Goal: Check status

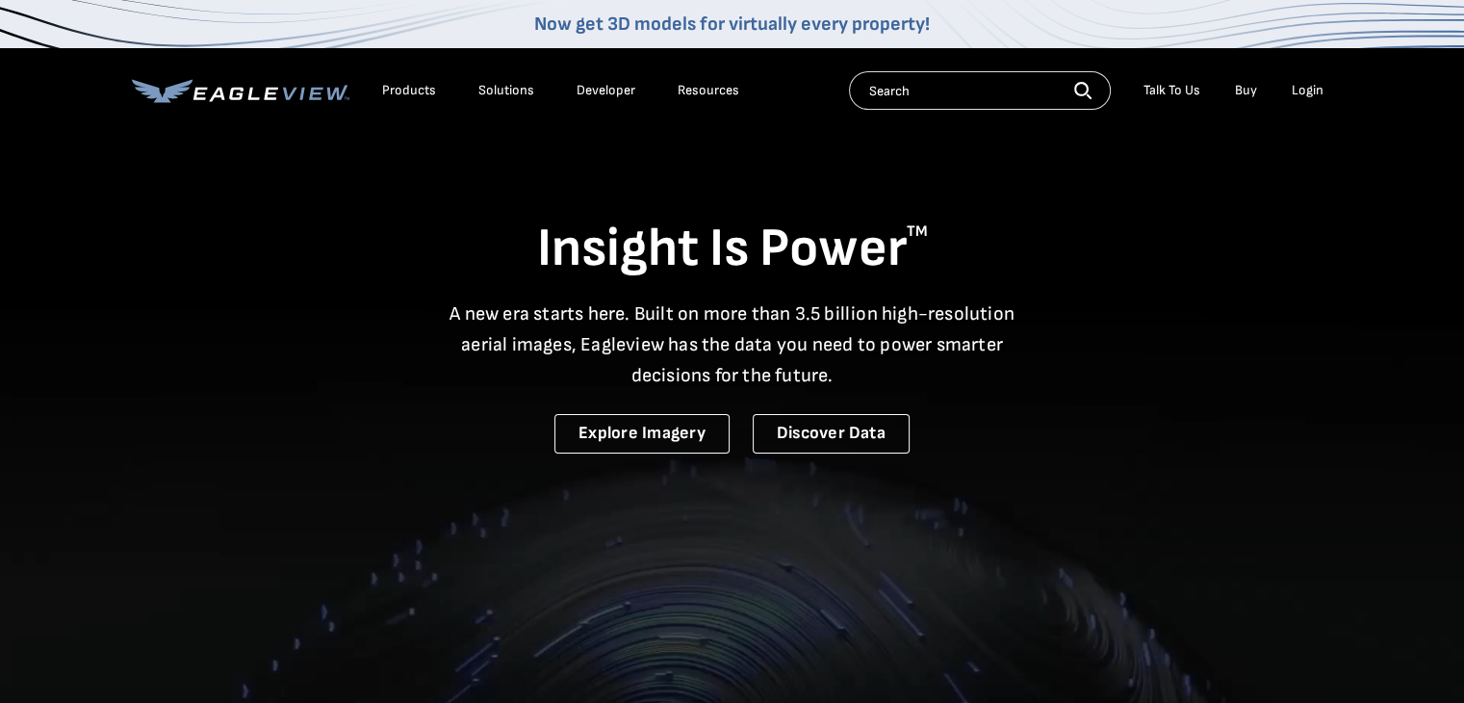
click at [1313, 93] on div "Login" at bounding box center [1308, 90] width 32 height 17
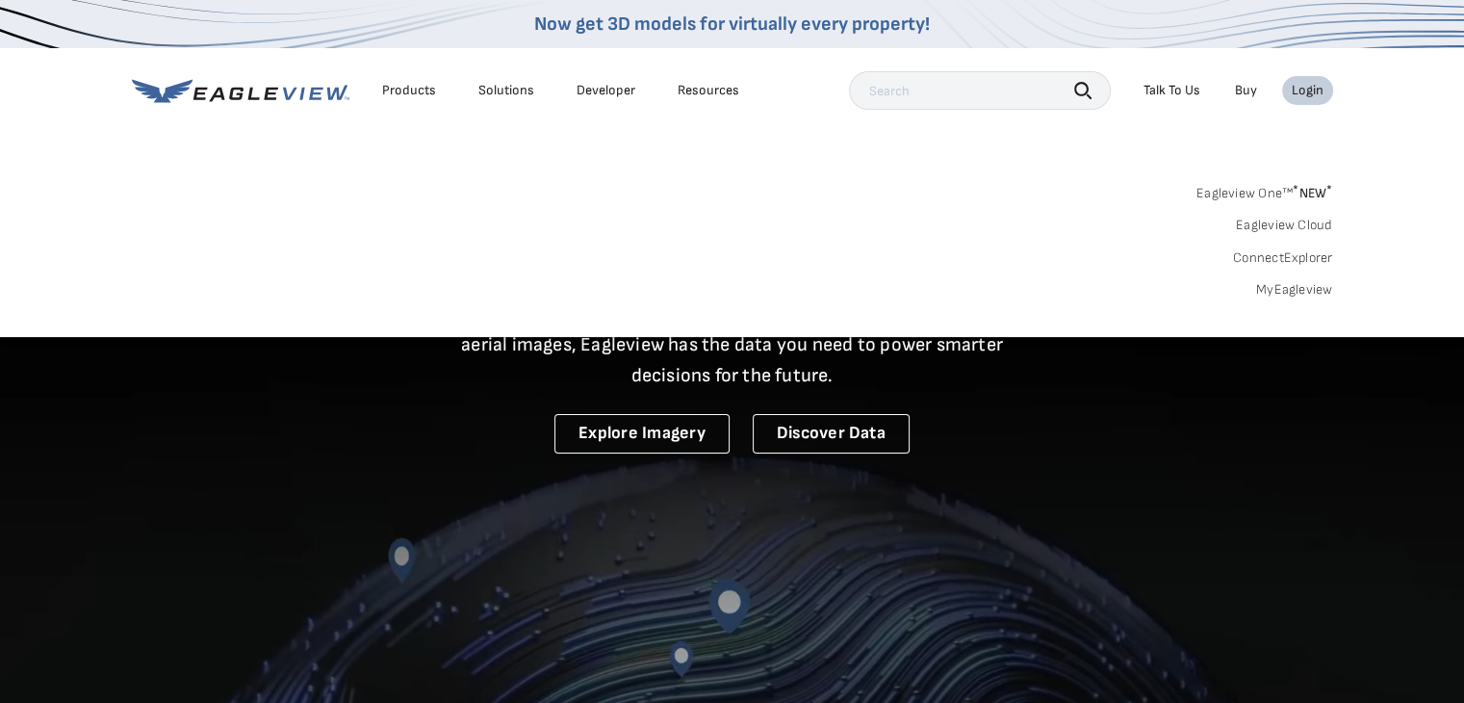
click at [1282, 282] on link "MyEagleview" at bounding box center [1294, 289] width 77 height 17
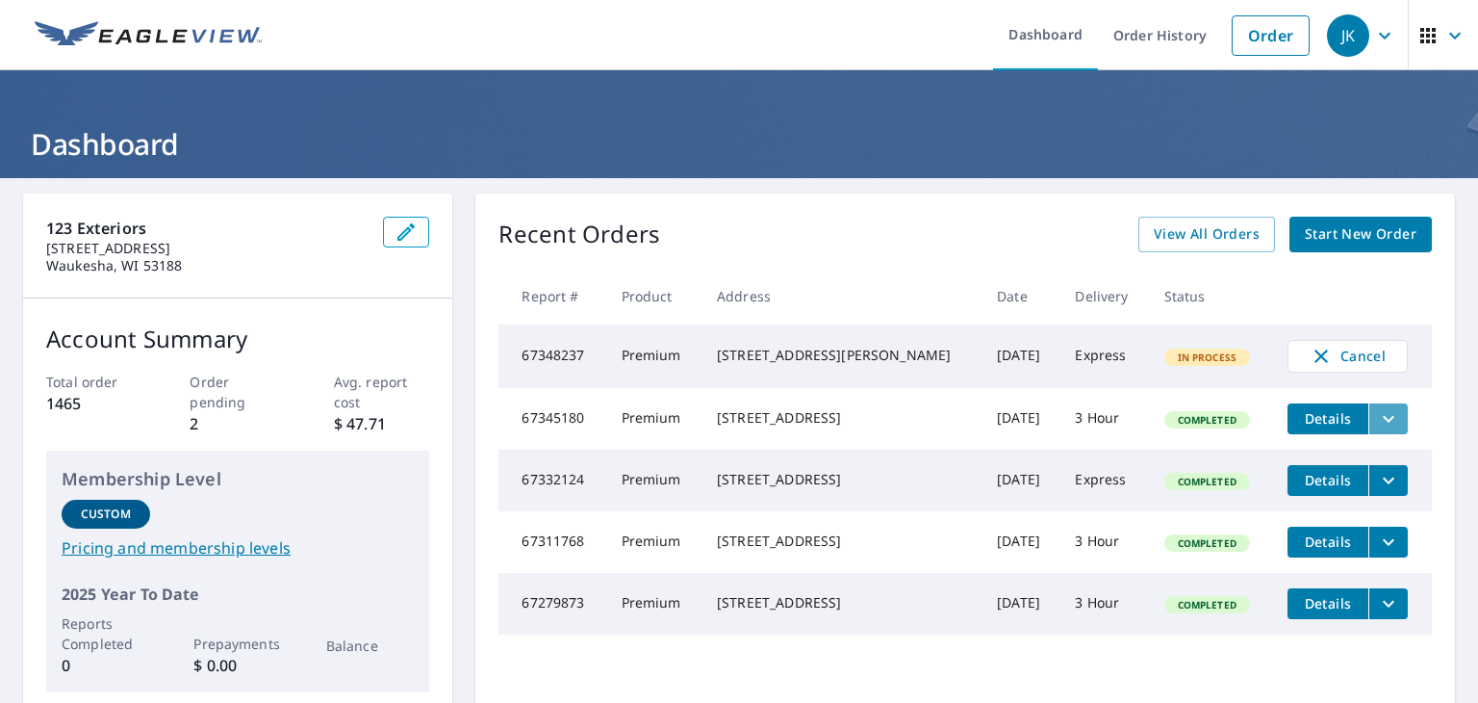
click at [1377, 421] on icon "filesDropdownBtn-67345180" at bounding box center [1388, 418] width 23 height 23
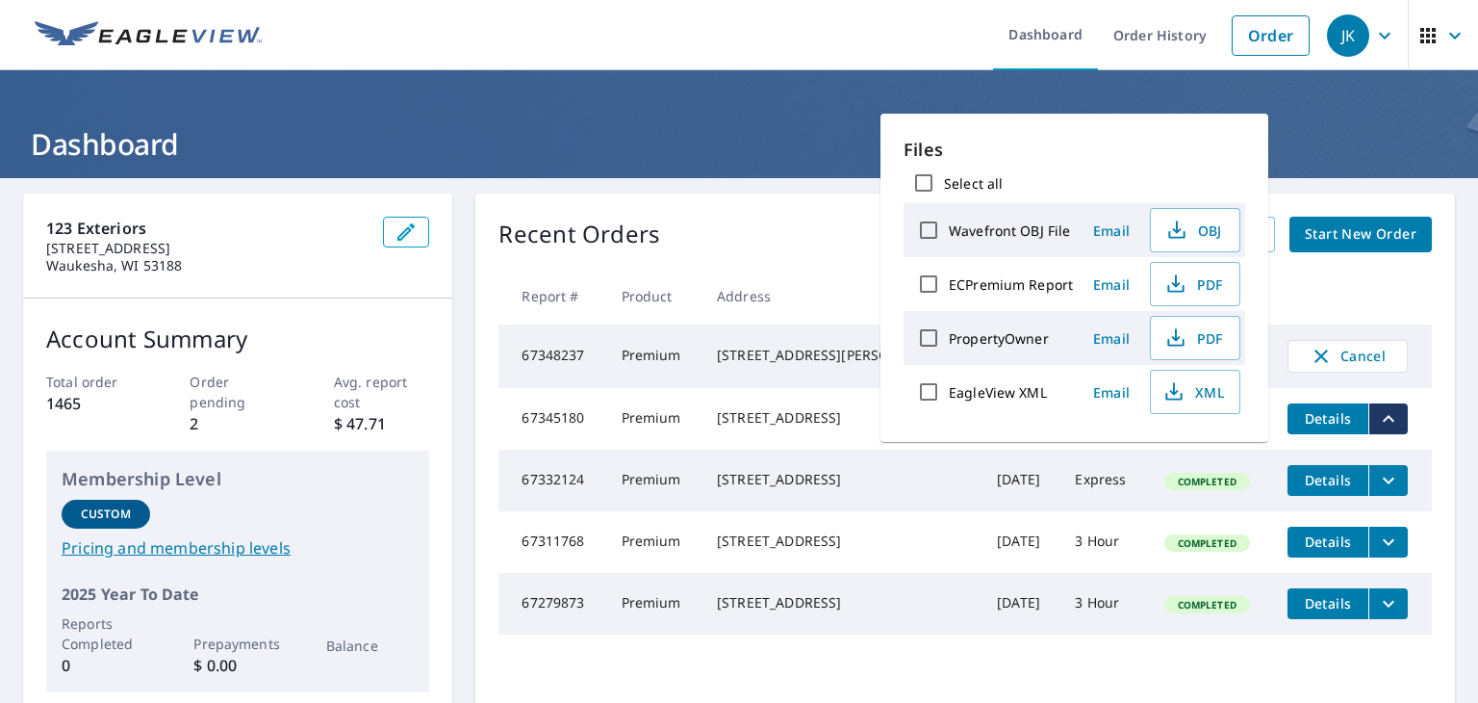
click at [762, 427] on div "807 N Cleveland Ave Kankakee, IL 60901-2224" at bounding box center [841, 417] width 249 height 19
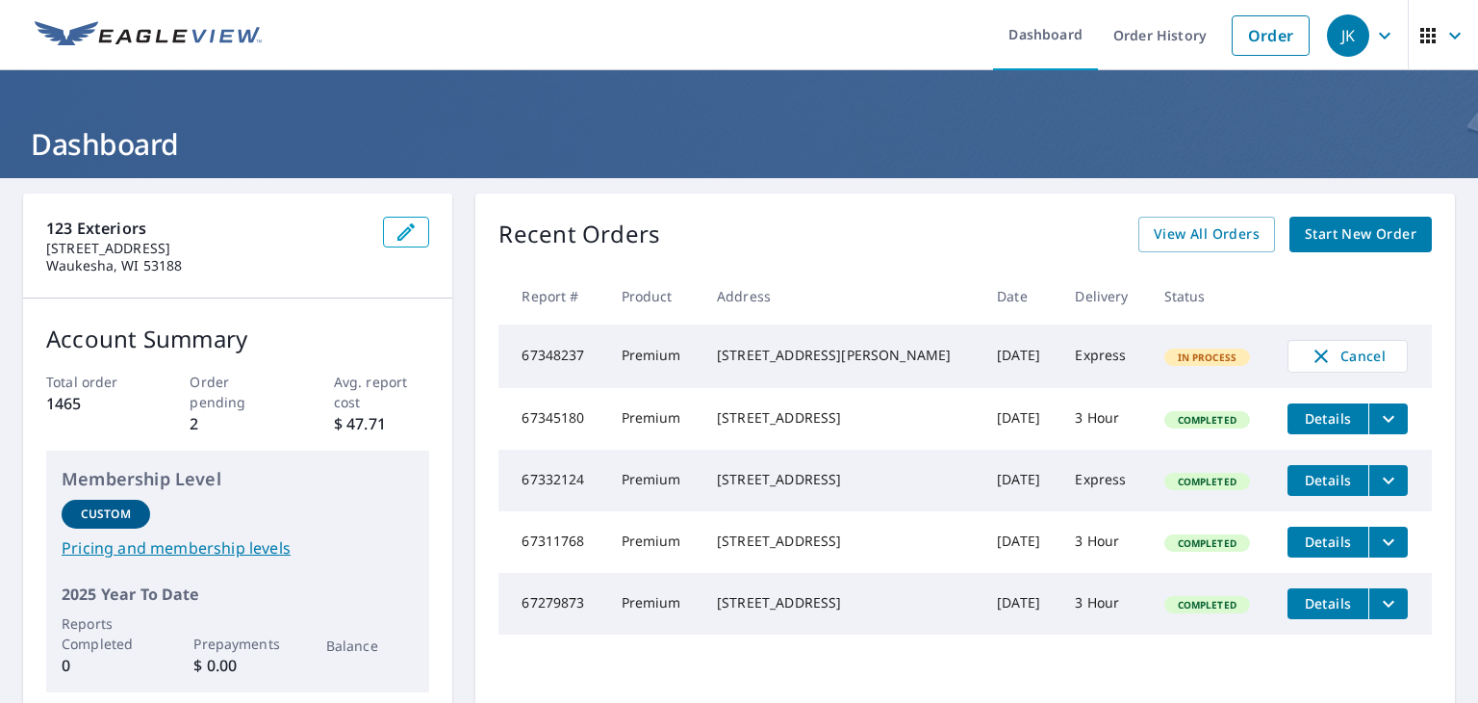
click at [1193, 424] on span "Completed" at bounding box center [1207, 419] width 82 height 13
click at [1325, 427] on span "Details" at bounding box center [1328, 418] width 58 height 18
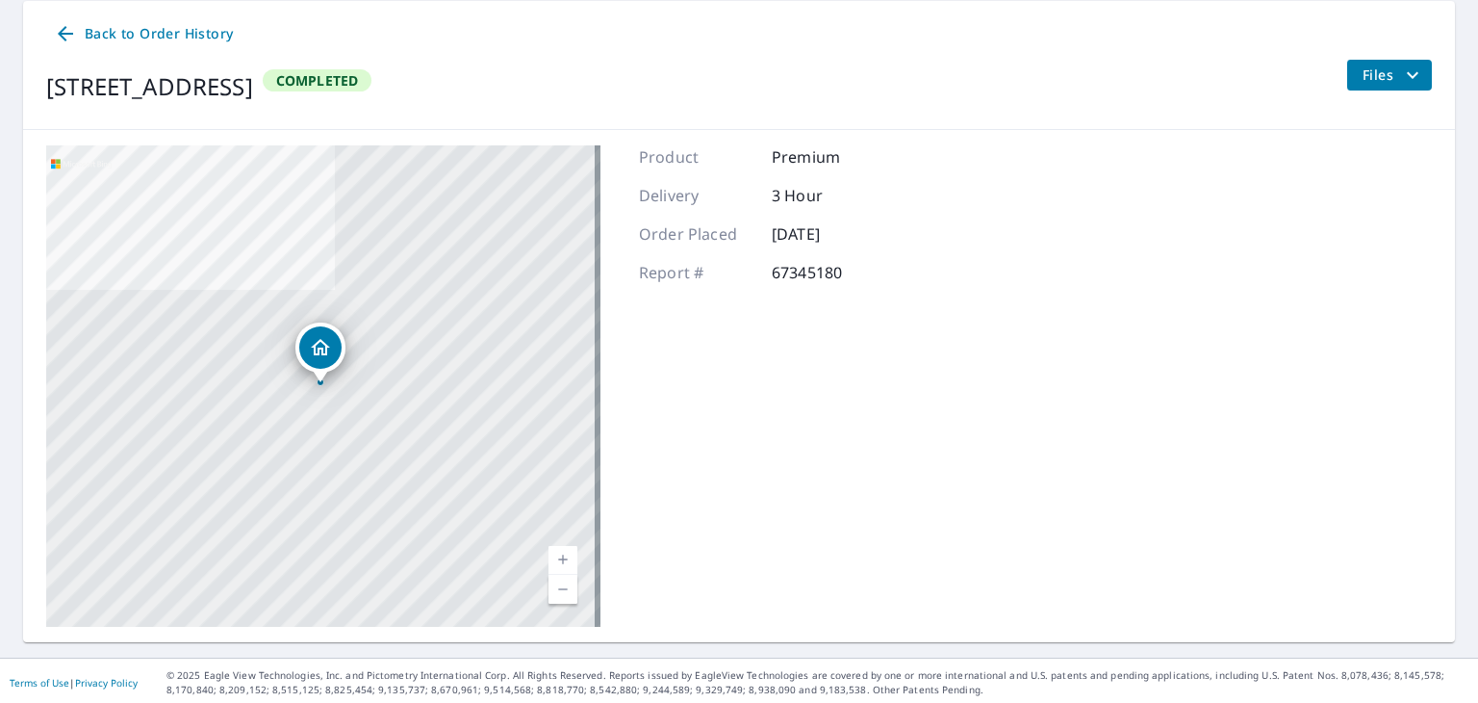
scroll to position [96, 0]
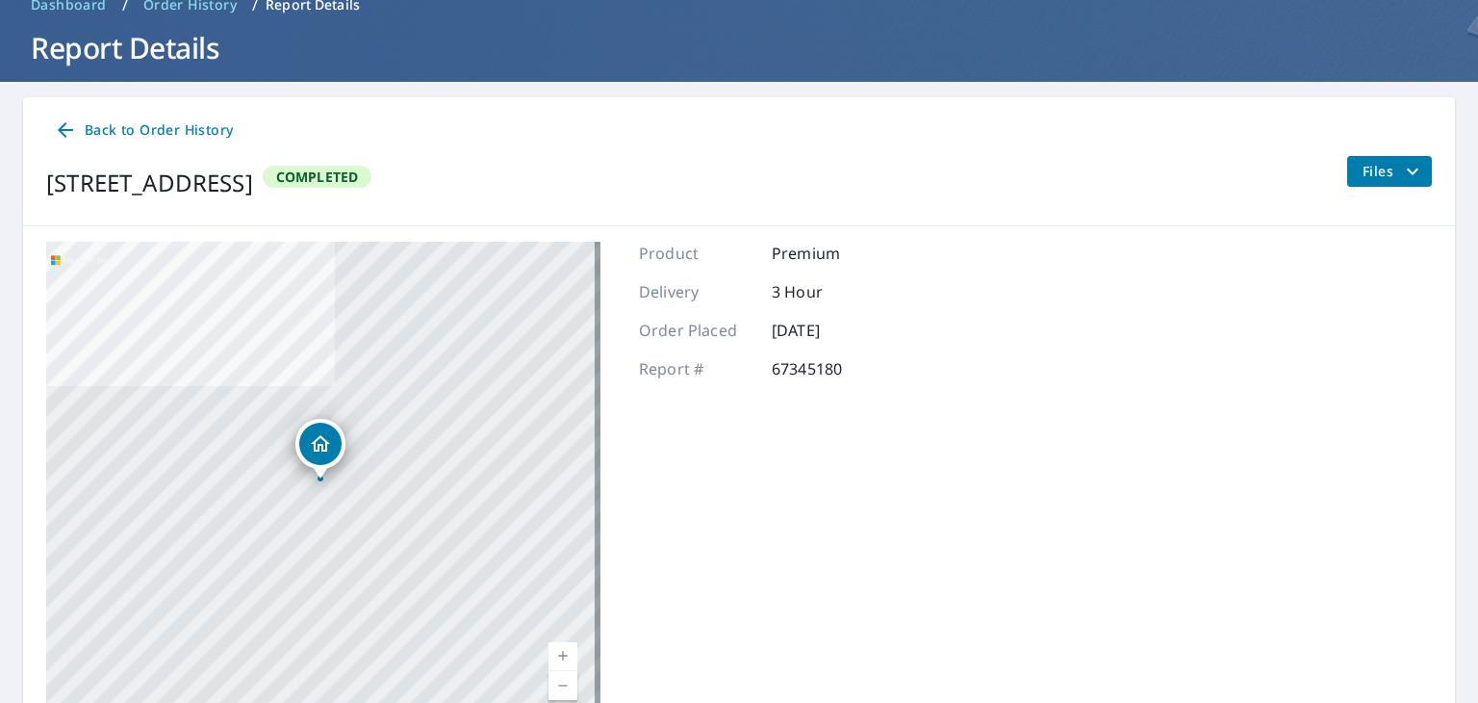
click at [104, 135] on span "Back to Order History" at bounding box center [143, 130] width 179 height 24
